Goal: Task Accomplishment & Management: Use online tool/utility

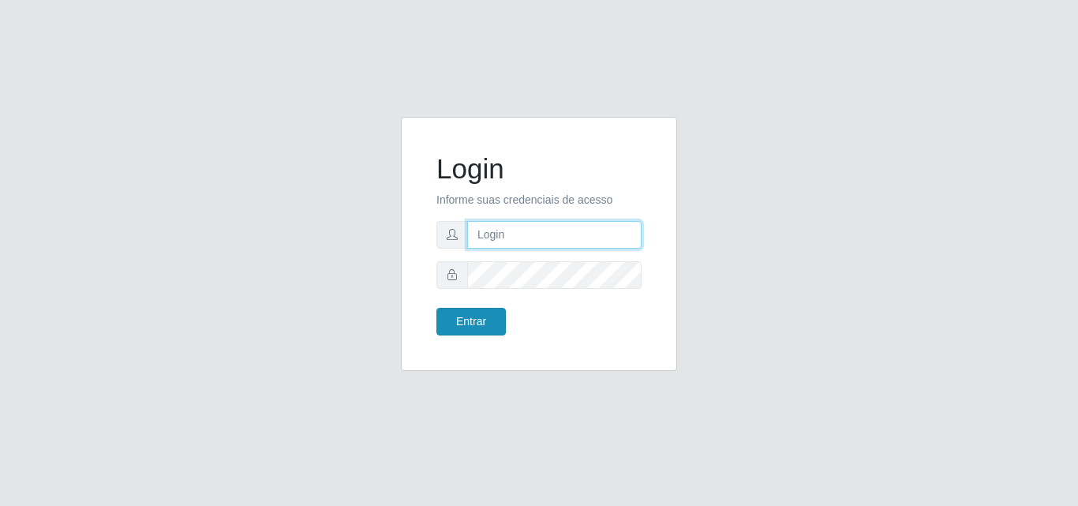
type input "analucia@cestao"
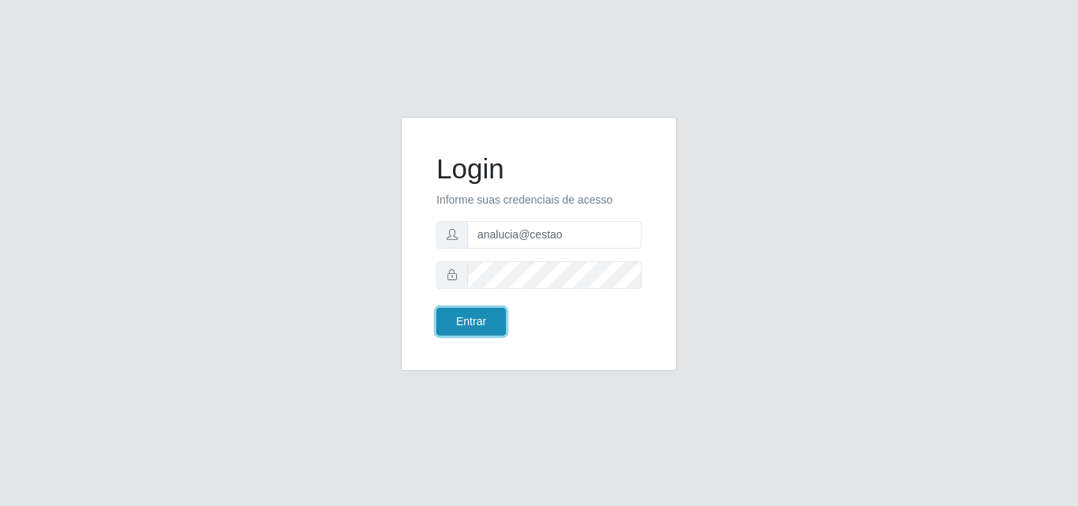
click at [476, 312] on button "Entrar" at bounding box center [470, 322] width 69 height 28
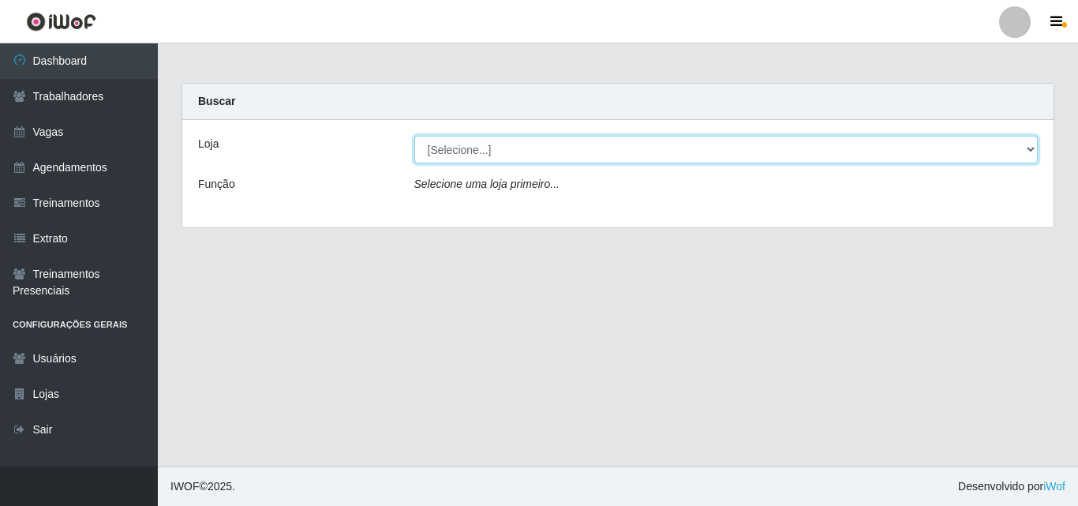
click at [530, 149] on select "[Selecione...] O Cestão - Geisel" at bounding box center [726, 150] width 624 height 28
select select "224"
click at [414, 136] on select "[Selecione...] O Cestão - Geisel" at bounding box center [726, 150] width 624 height 28
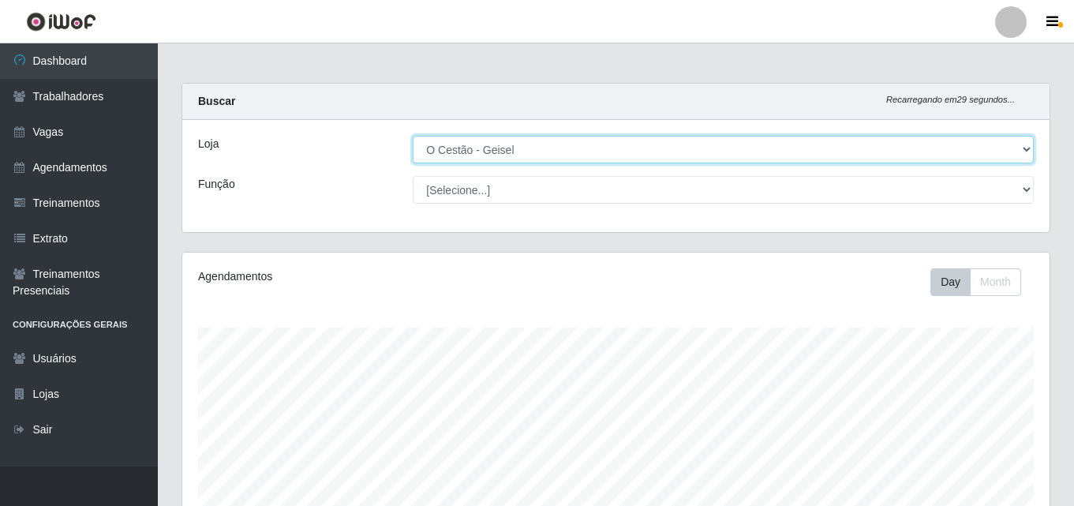
scroll to position [327, 867]
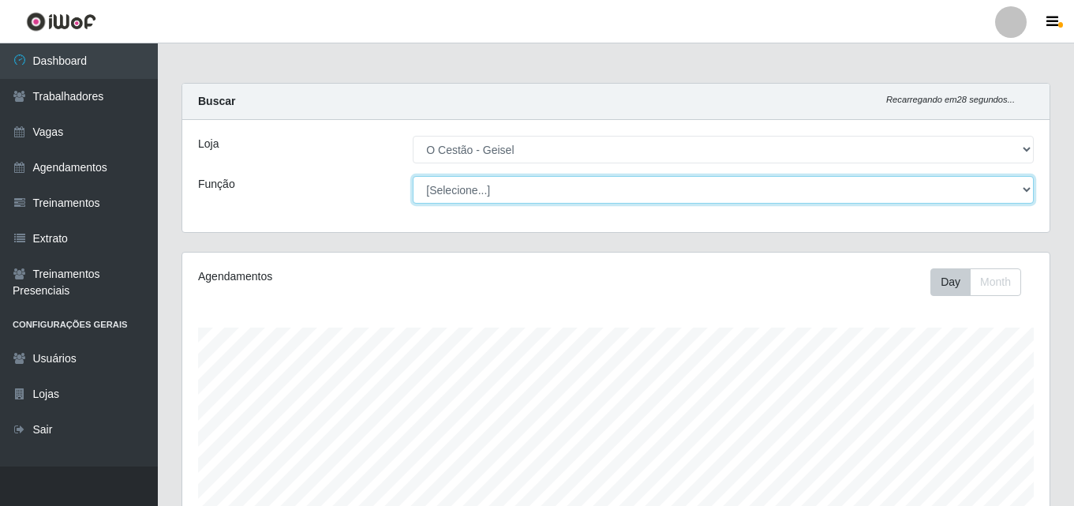
click at [507, 192] on select "[Selecione...] ASG ASG + ASG ++ Auxiliar de Estoque Auxiliar de Estoque + Auxil…" at bounding box center [723, 190] width 621 height 28
select select "72"
click at [413, 176] on select "[Selecione...] ASG ASG + ASG ++ Auxiliar de Estoque Auxiliar de Estoque + Auxil…" at bounding box center [723, 190] width 621 height 28
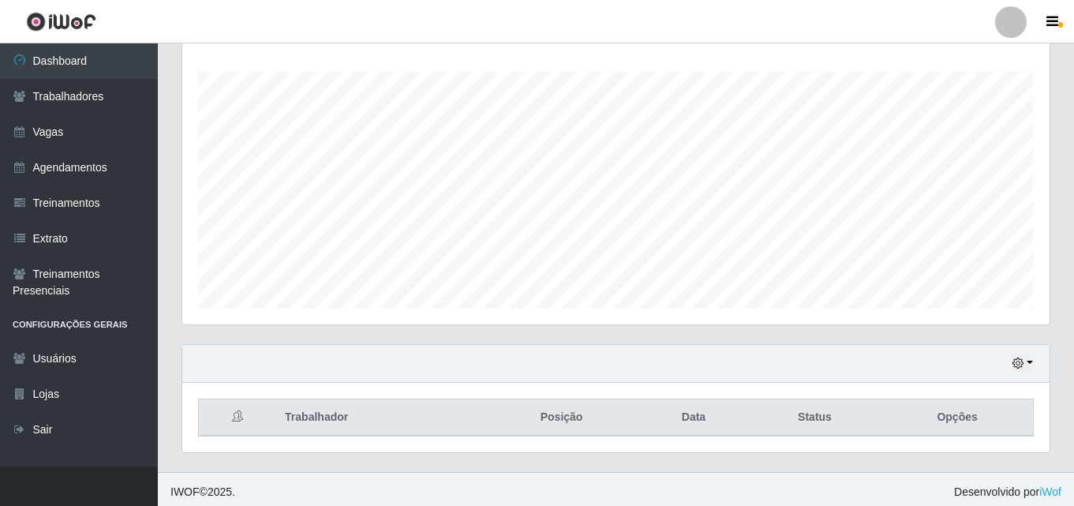
scroll to position [261, 0]
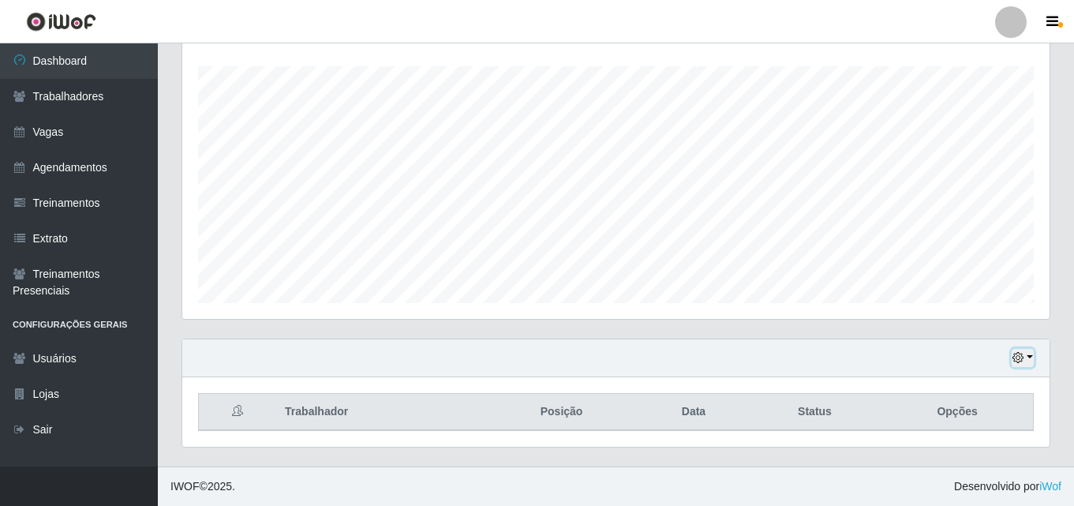
click at [1027, 363] on button "button" at bounding box center [1022, 358] width 22 height 18
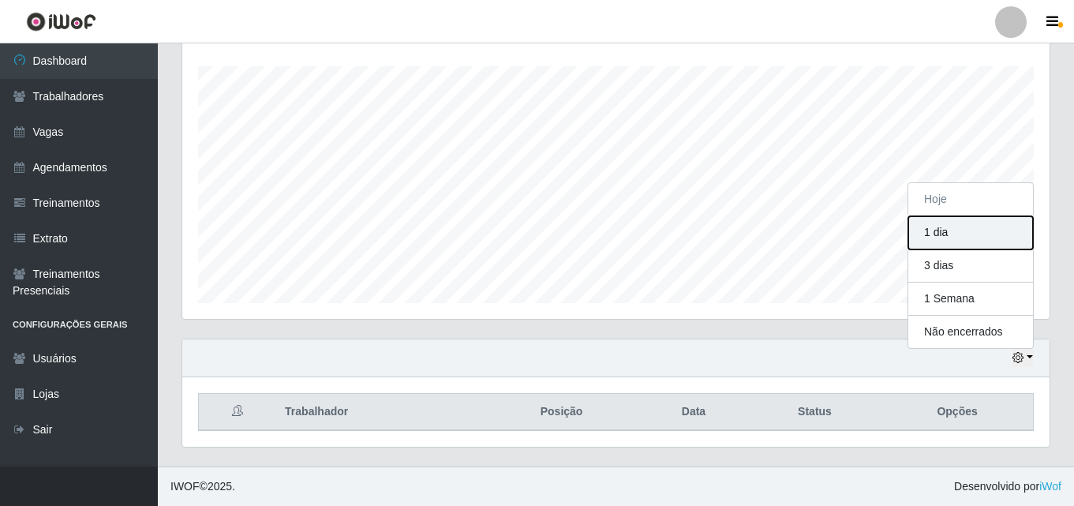
click at [947, 234] on button "1 dia" at bounding box center [970, 232] width 125 height 33
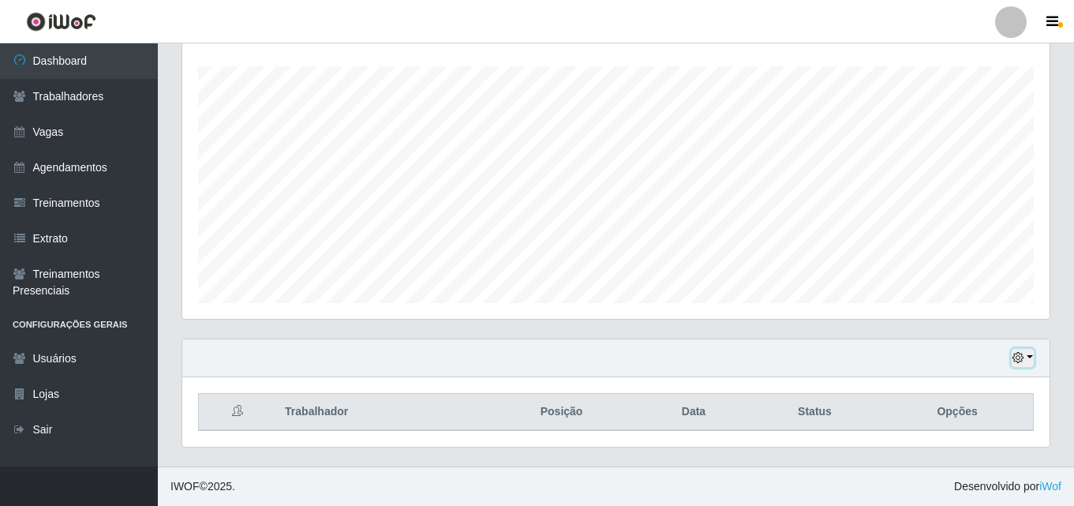
click at [1022, 358] on icon "button" at bounding box center [1017, 357] width 11 height 11
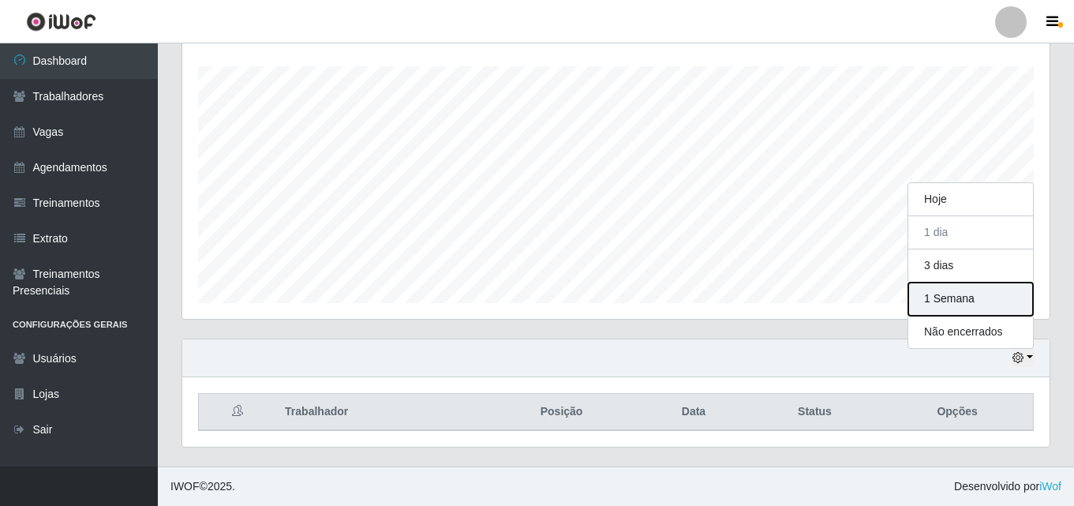
click at [948, 298] on button "1 Semana" at bounding box center [970, 298] width 125 height 33
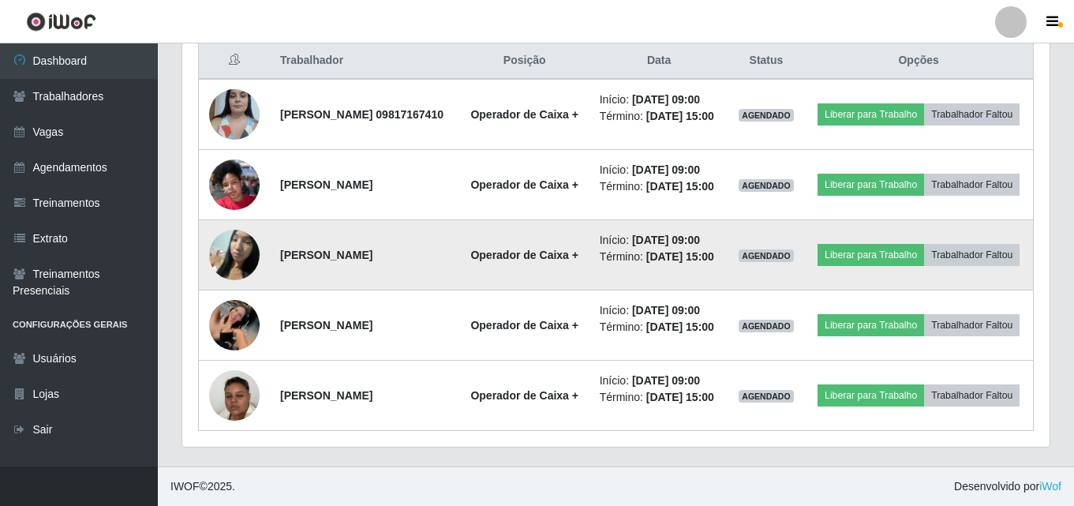
scroll to position [671, 0]
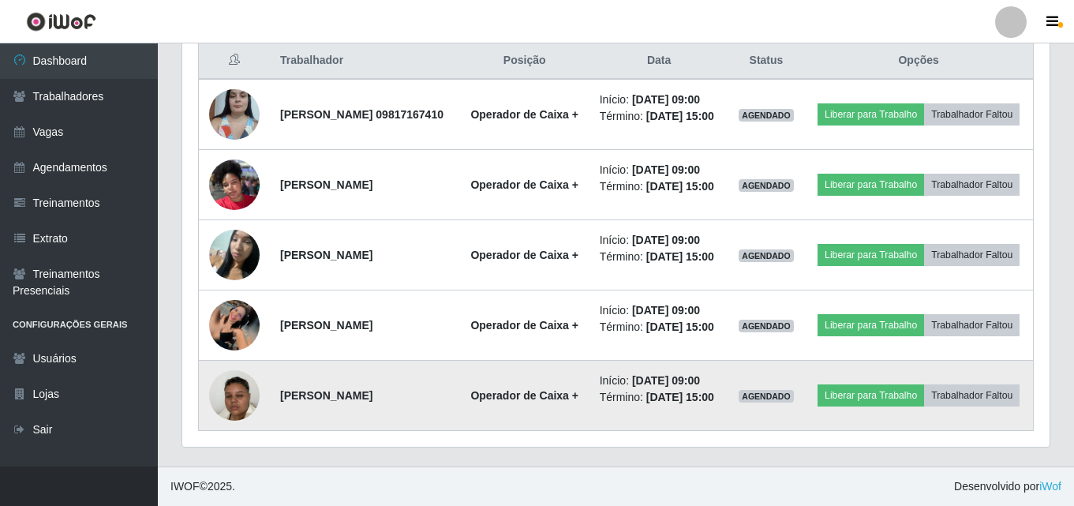
click at [234, 386] on img at bounding box center [234, 395] width 50 height 89
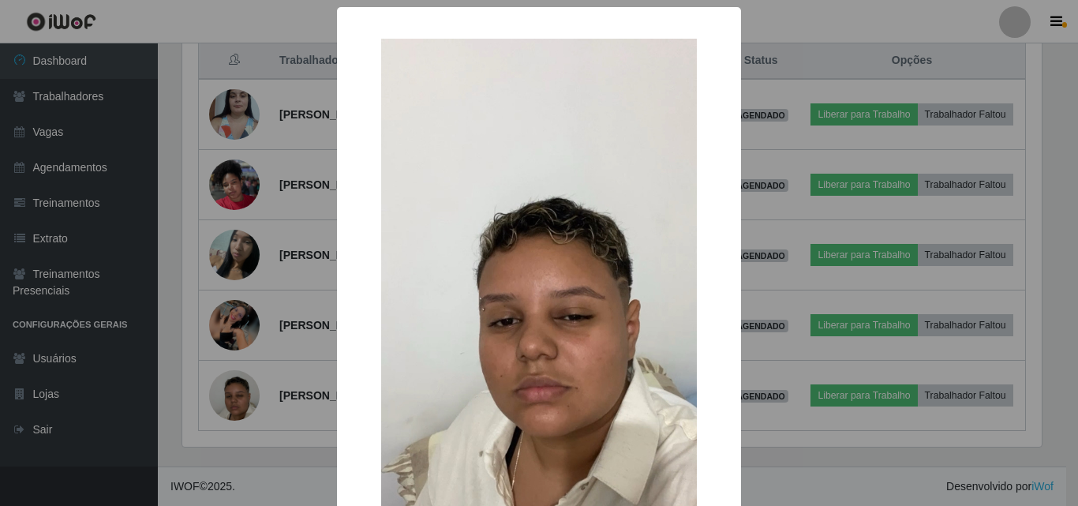
click at [240, 376] on div "× OK Cancel" at bounding box center [539, 253] width 1078 height 506
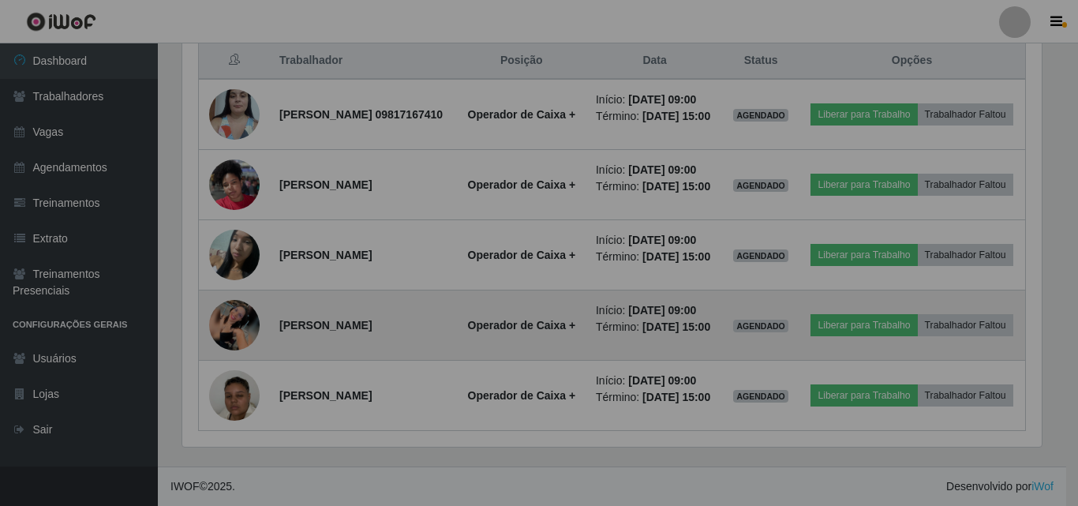
scroll to position [327, 867]
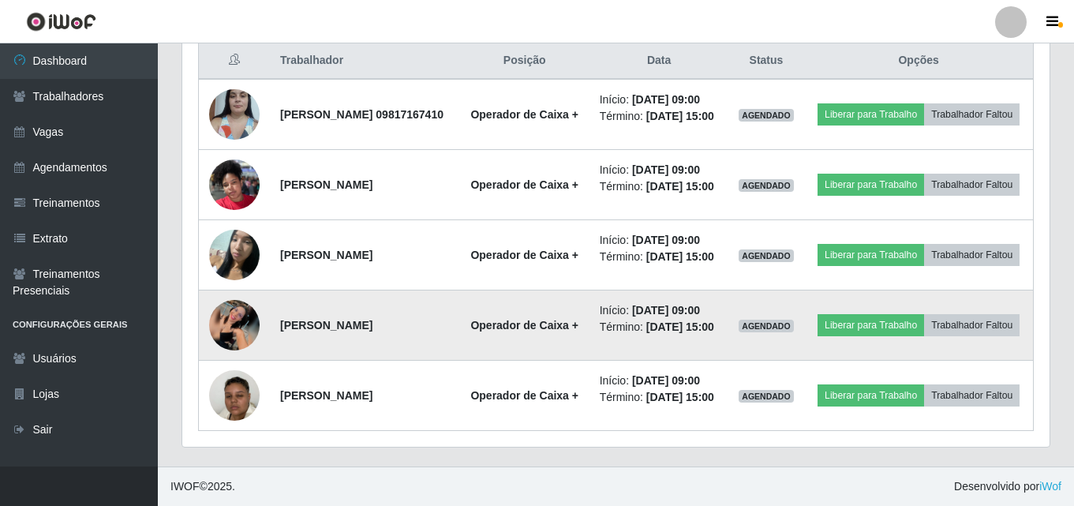
click at [234, 300] on img at bounding box center [234, 325] width 50 height 50
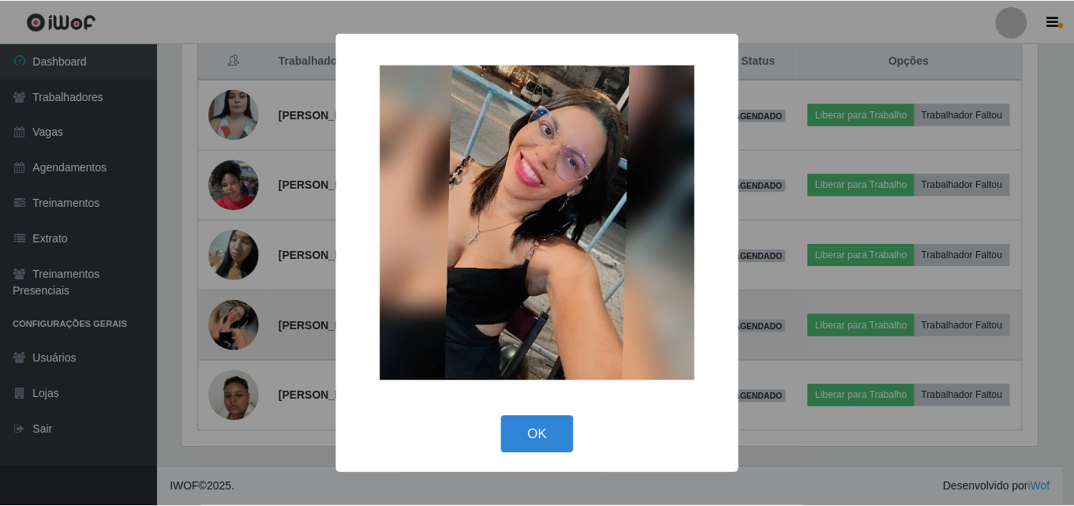
scroll to position [327, 859]
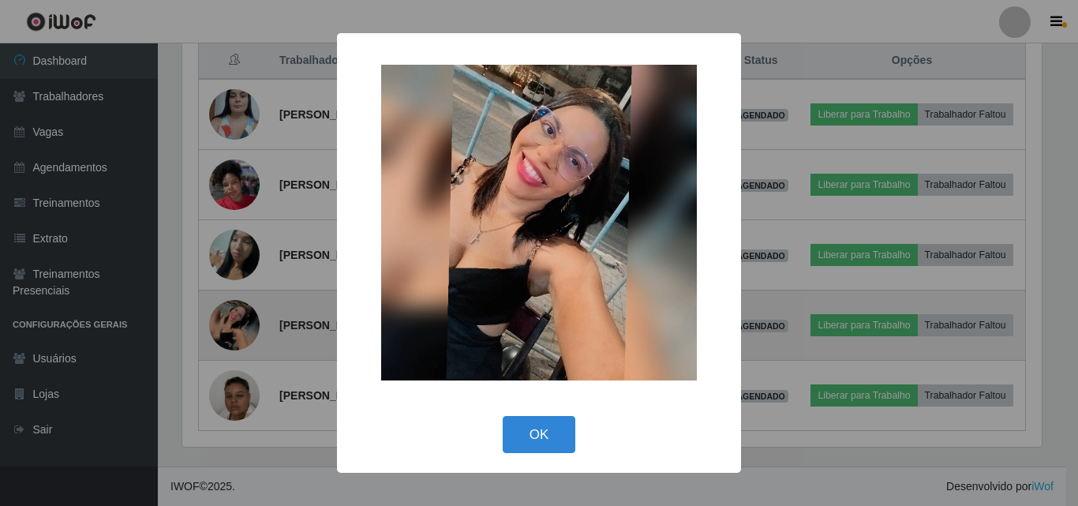
click at [234, 289] on div "× OK Cancel" at bounding box center [539, 253] width 1078 height 506
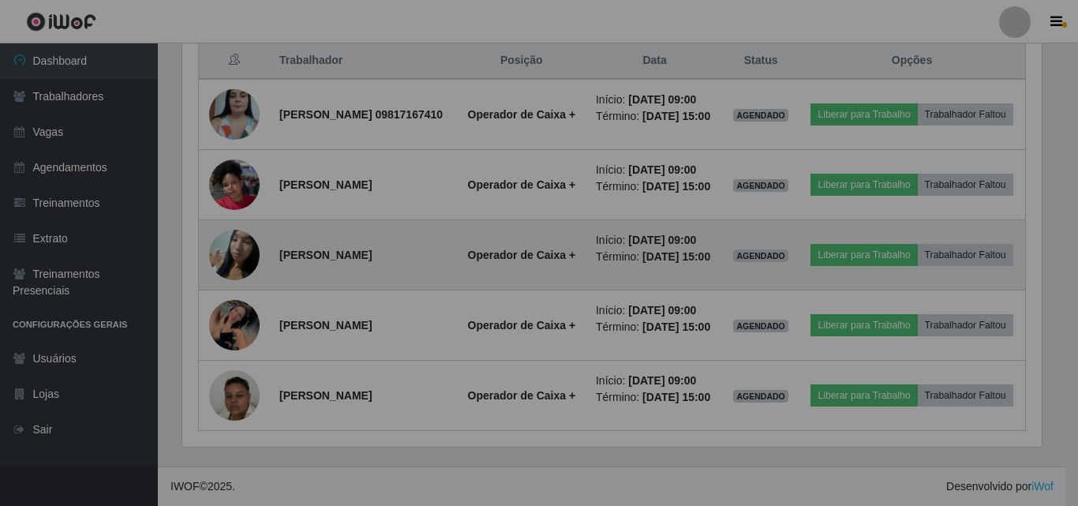
scroll to position [327, 867]
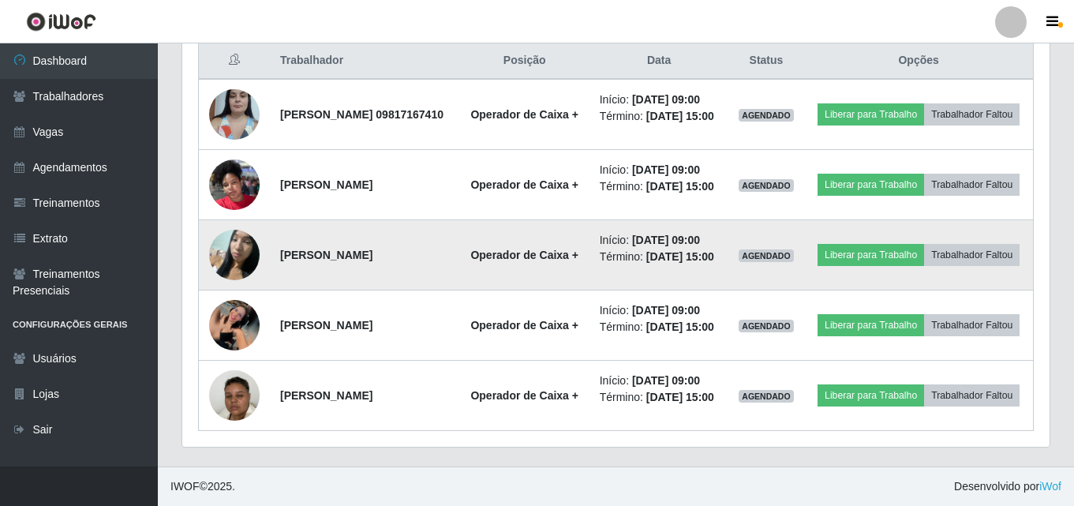
click at [231, 233] on img at bounding box center [234, 254] width 50 height 67
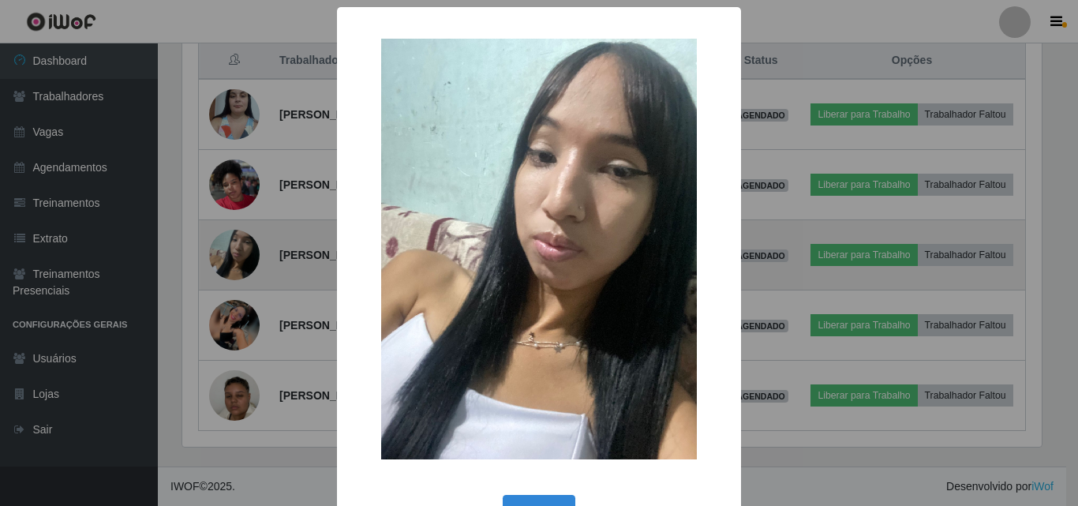
click at [231, 233] on div "× OK Cancel" at bounding box center [539, 253] width 1078 height 506
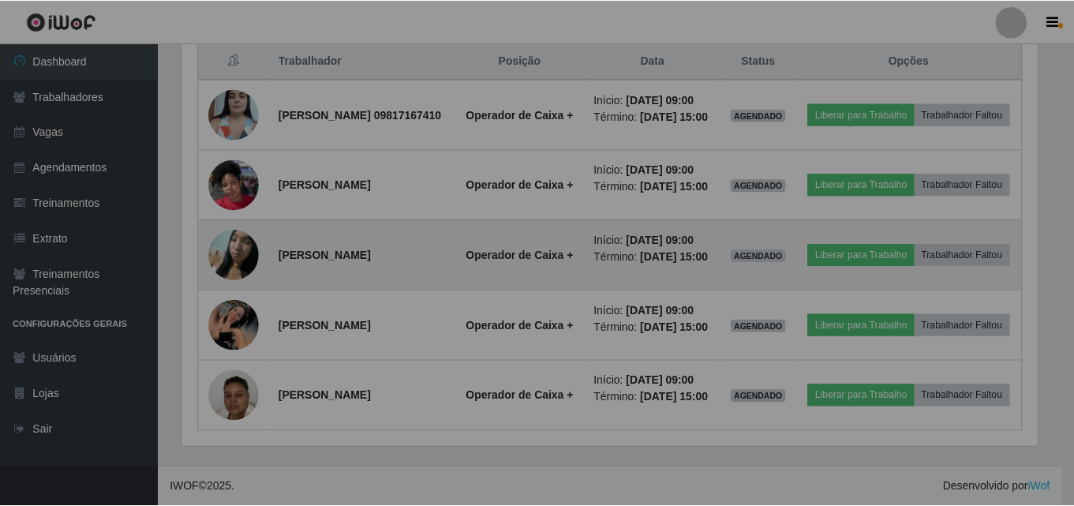
scroll to position [327, 867]
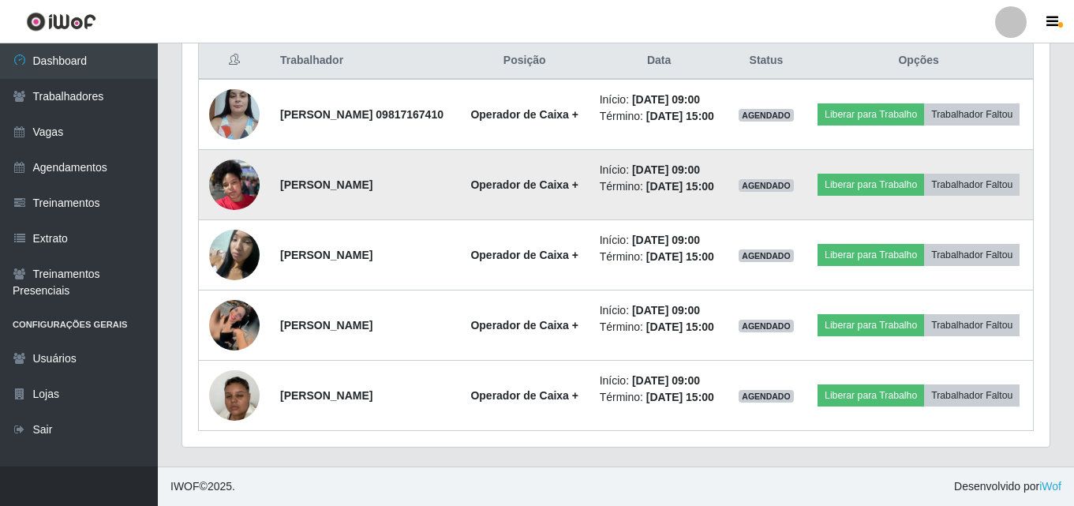
click at [230, 156] on img at bounding box center [234, 184] width 50 height 67
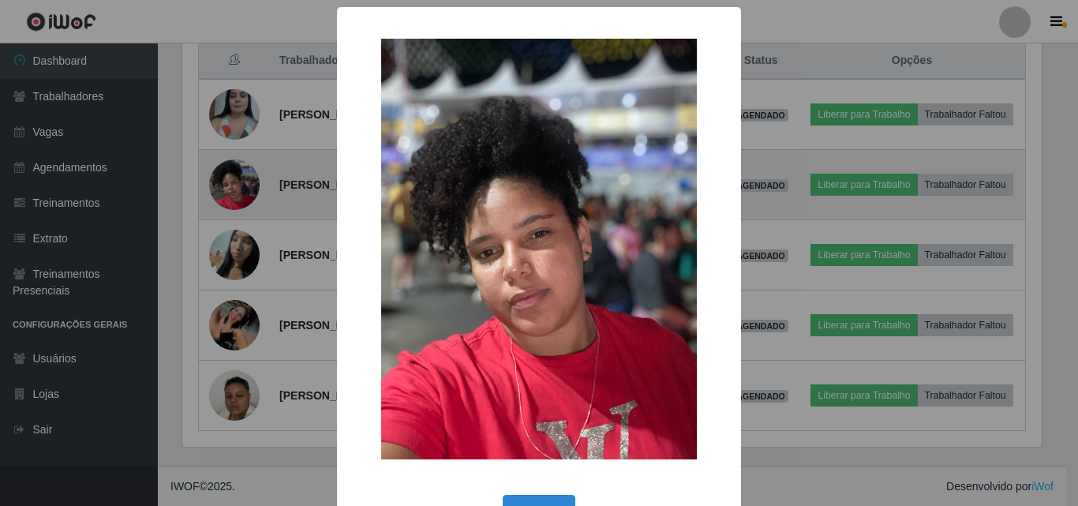
click at [230, 156] on div "× OK Cancel" at bounding box center [539, 253] width 1078 height 506
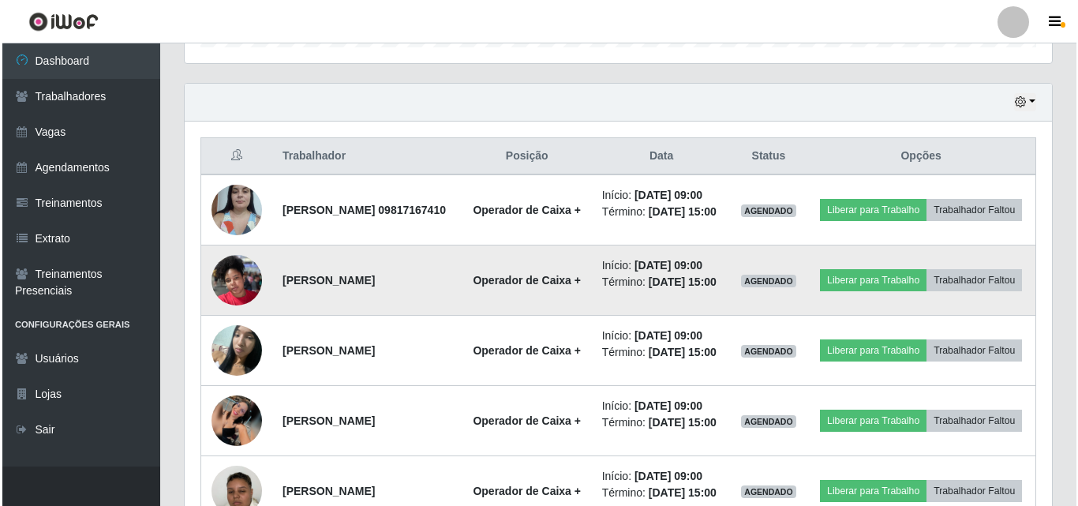
scroll to position [514, 0]
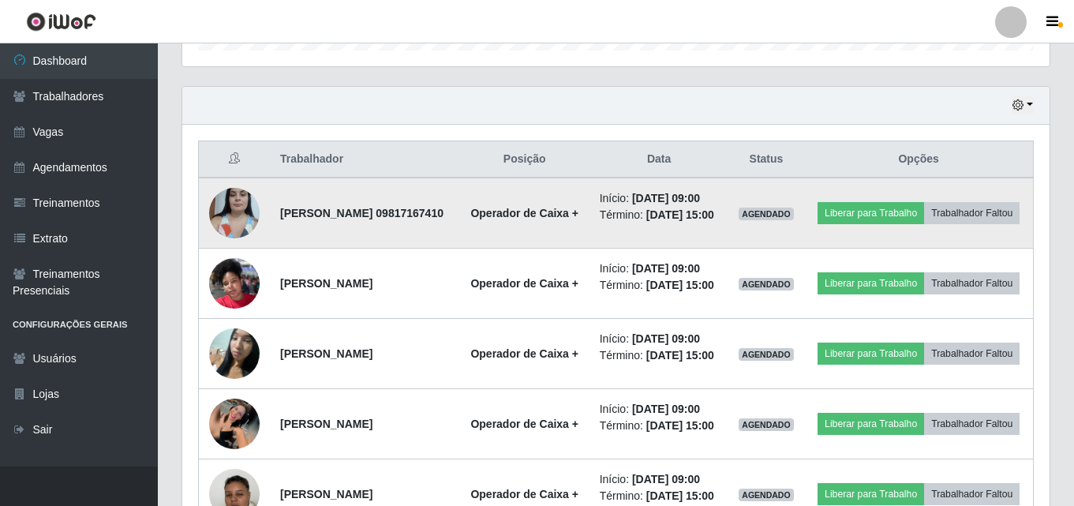
click at [235, 209] on img at bounding box center [234, 212] width 50 height 67
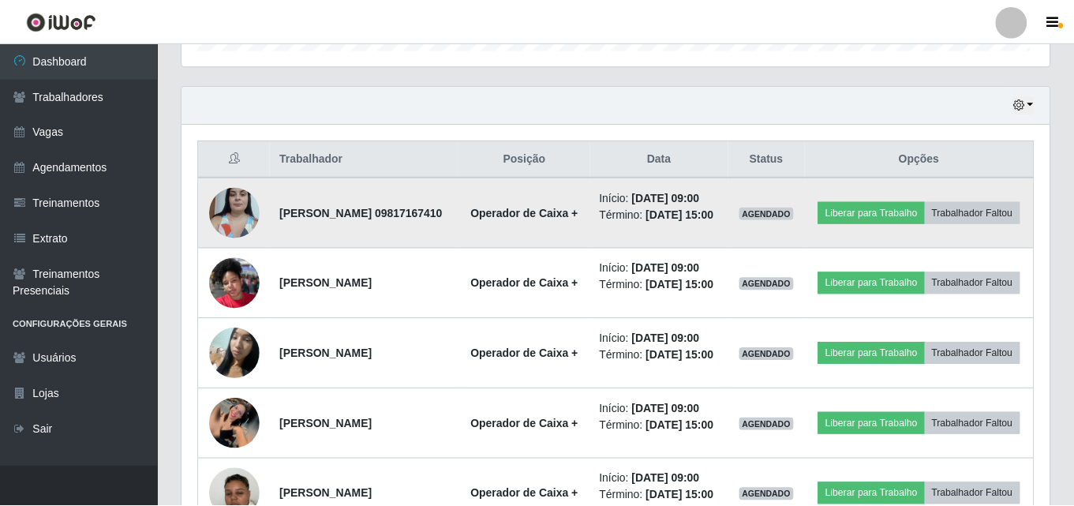
scroll to position [327, 859]
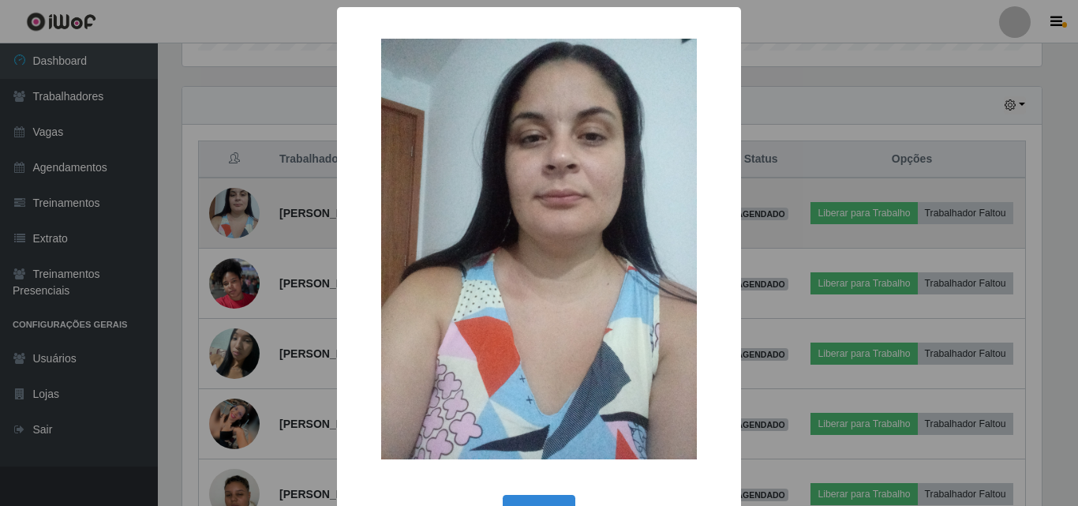
click at [235, 209] on div "× OK Cancel" at bounding box center [539, 253] width 1078 height 506
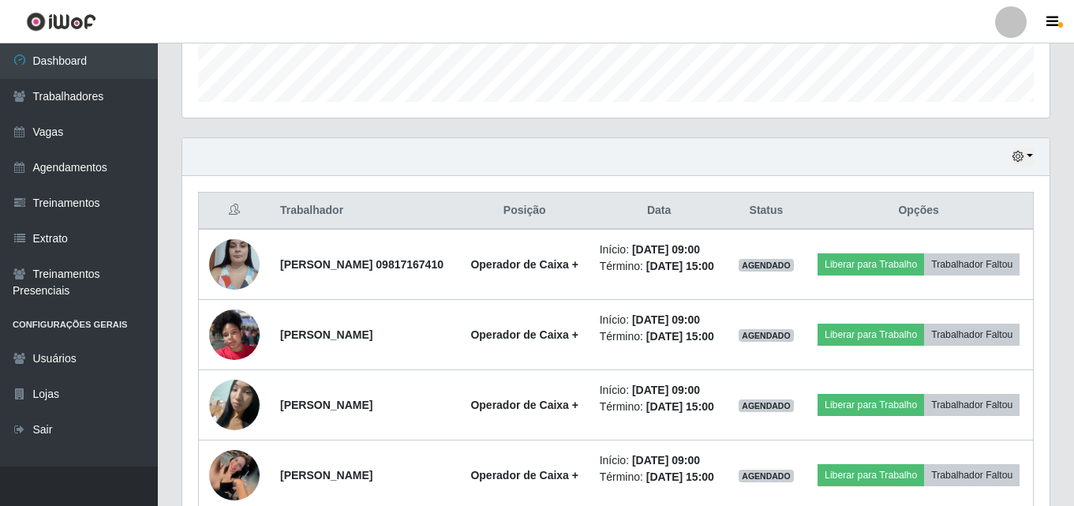
scroll to position [435, 0]
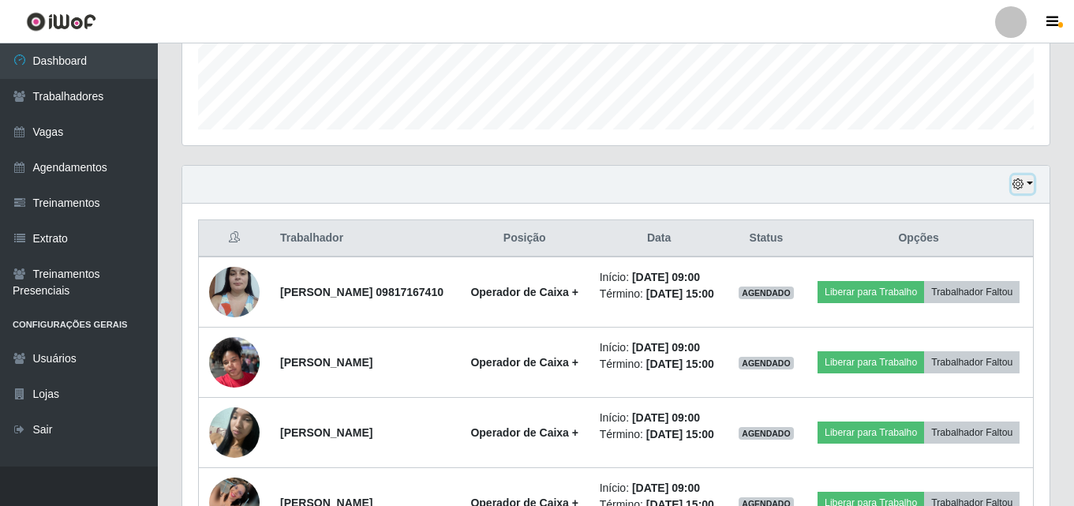
click at [1024, 182] on button "button" at bounding box center [1022, 184] width 22 height 18
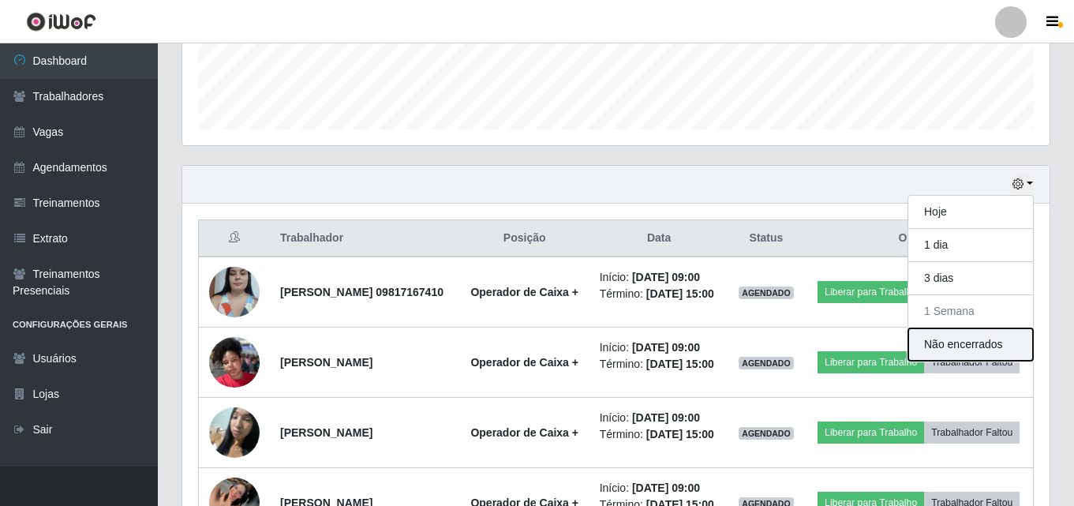
click at [966, 346] on button "Não encerrados" at bounding box center [970, 344] width 125 height 32
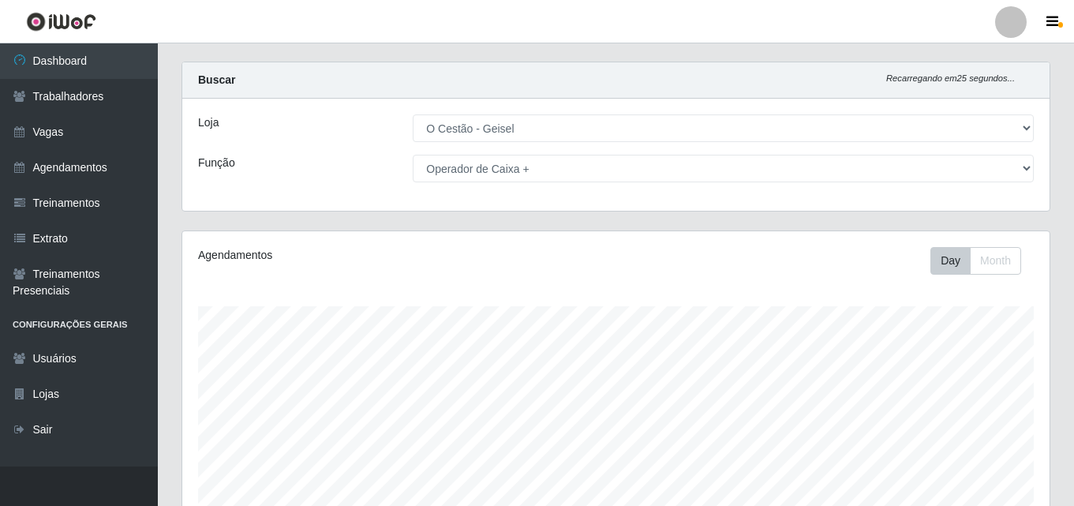
scroll to position [0, 0]
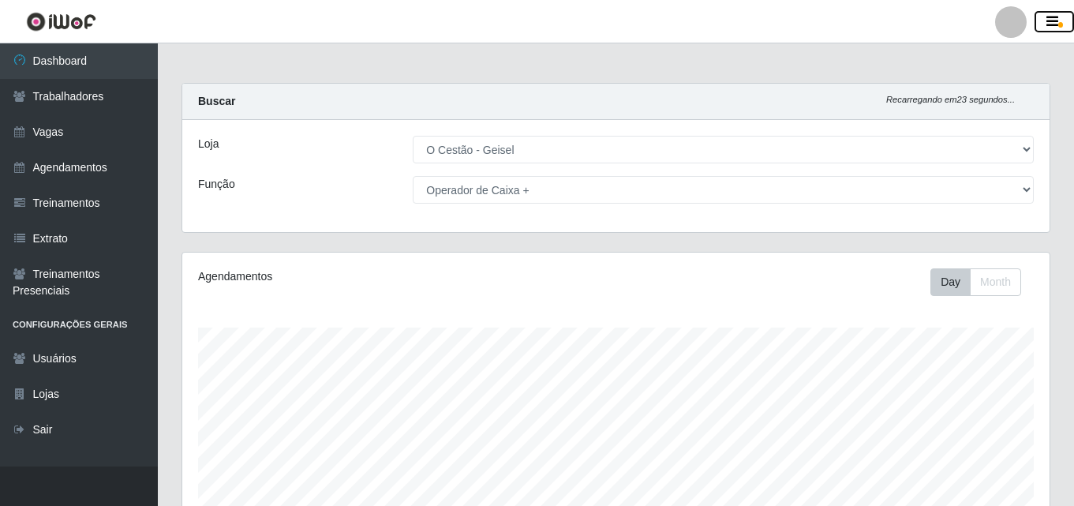
click at [1059, 21] on button "button" at bounding box center [1053, 22] width 39 height 22
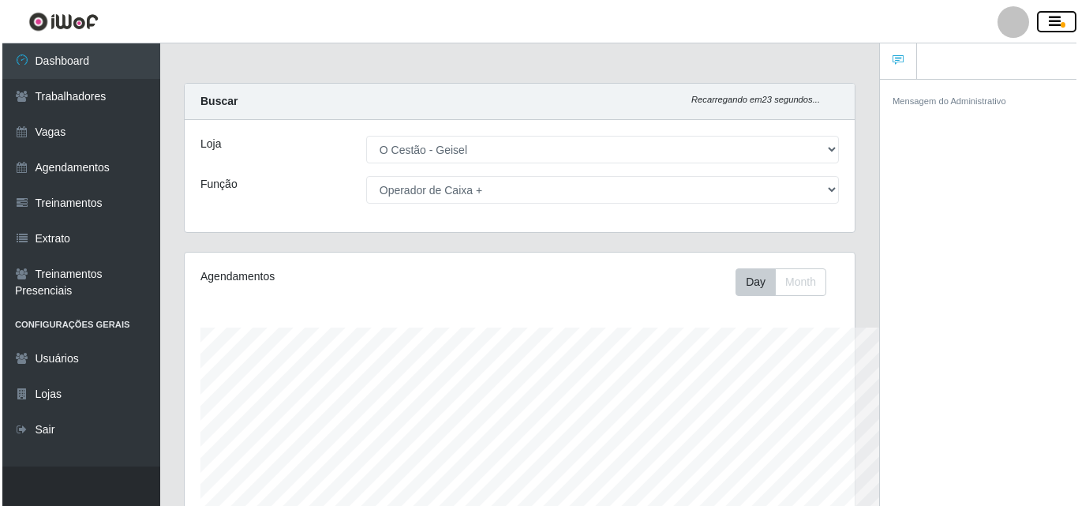
scroll to position [788527, 788183]
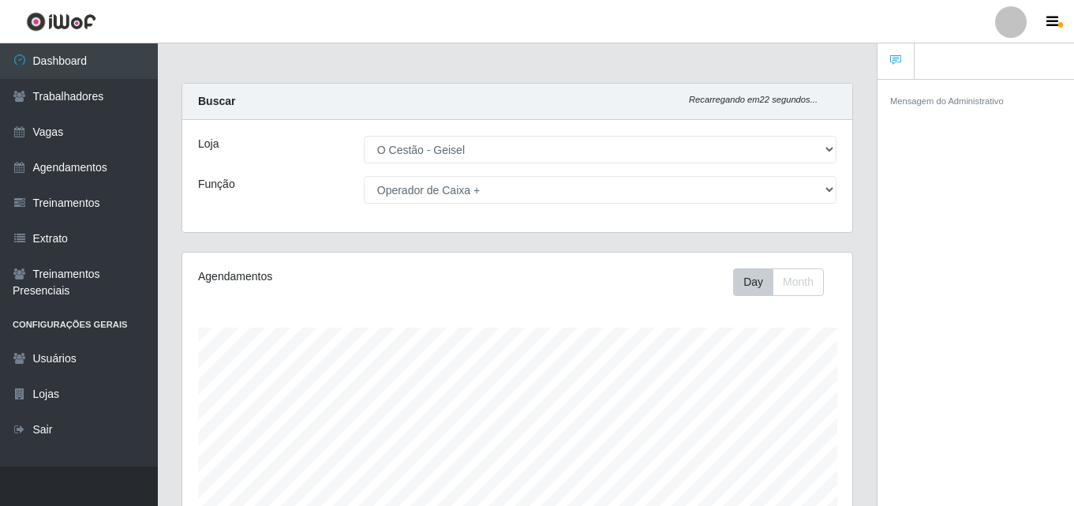
click at [1004, 20] on div at bounding box center [1011, 22] width 32 height 32
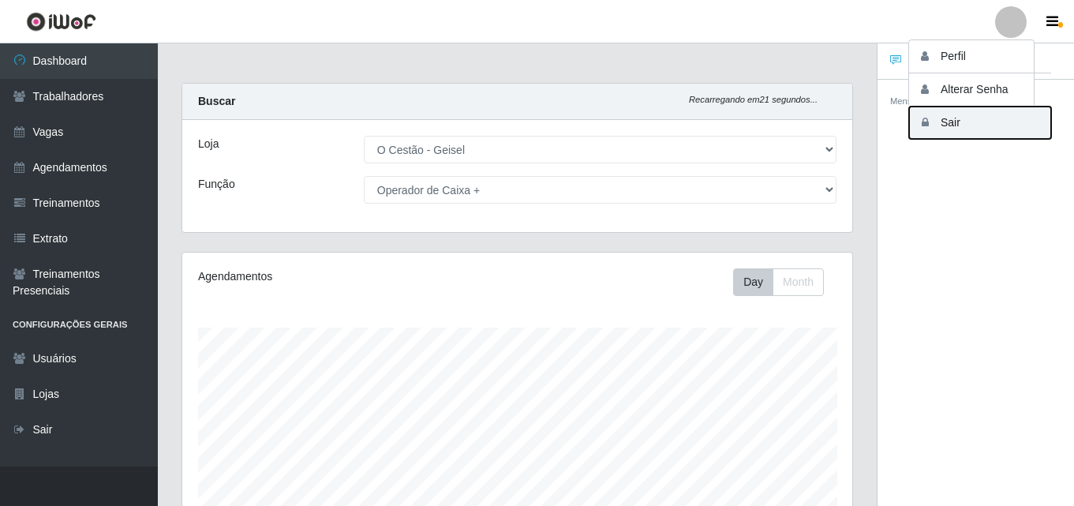
click at [955, 109] on button "Sair" at bounding box center [980, 122] width 142 height 32
